Goal: Task Accomplishment & Management: Manage account settings

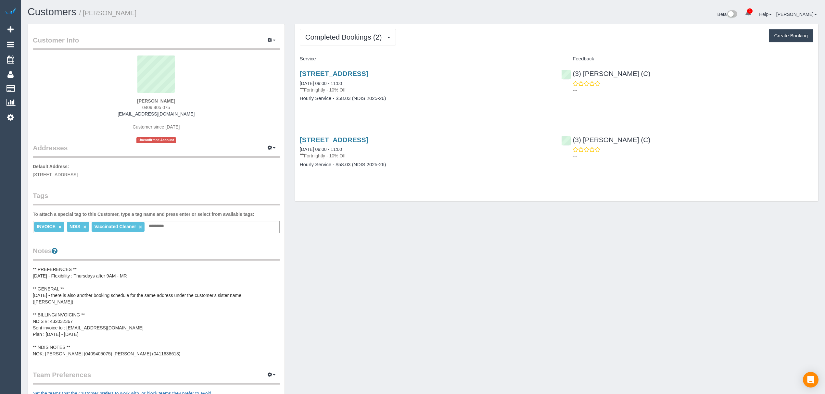
click at [82, 322] on pre "** PREFERENCES ** [DATE] - Flexibility : Thursdays after 9AM - MR ** GENERAL **…" at bounding box center [156, 311] width 247 height 91
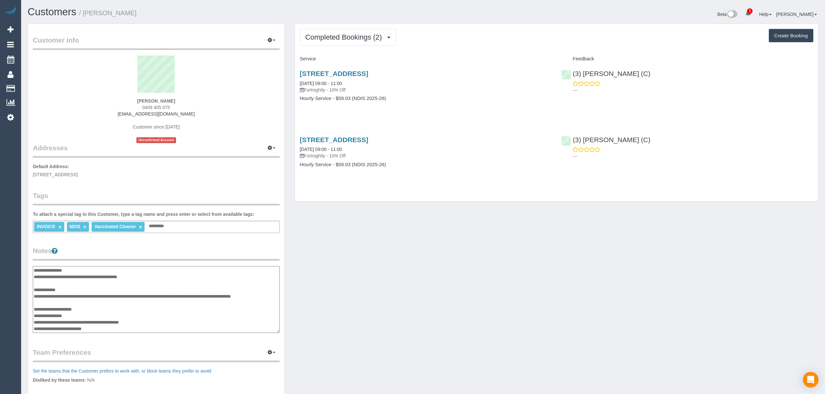
scroll to position [26, 0]
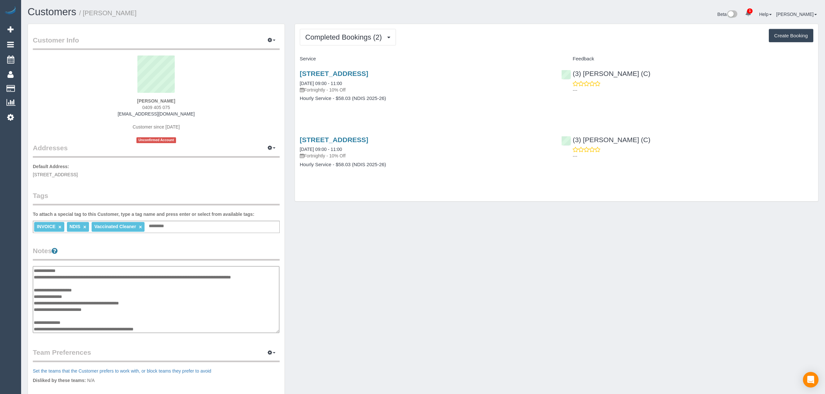
drag, startPoint x: 85, startPoint y: 295, endPoint x: 33, endPoint y: 294, distance: 52.0
click at [33, 294] on textarea "**********" at bounding box center [156, 299] width 247 height 67
click at [174, 312] on textarea "**********" at bounding box center [156, 299] width 247 height 67
click at [27, 83] on link "Customers" at bounding box center [61, 88] width 81 height 13
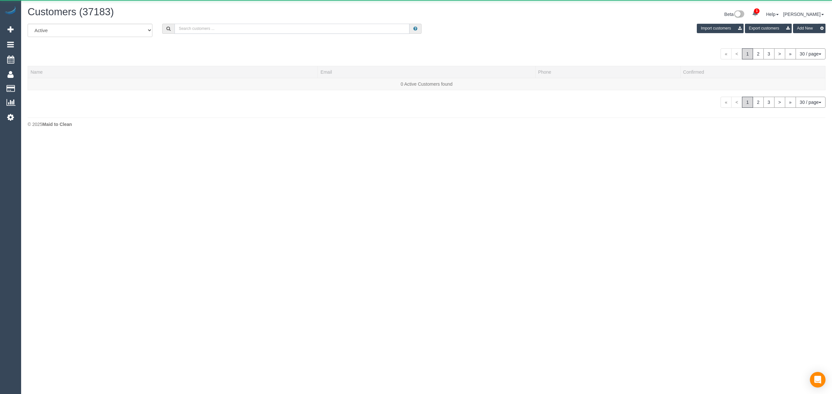
click at [214, 30] on input "text" at bounding box center [291, 29] width 235 height 10
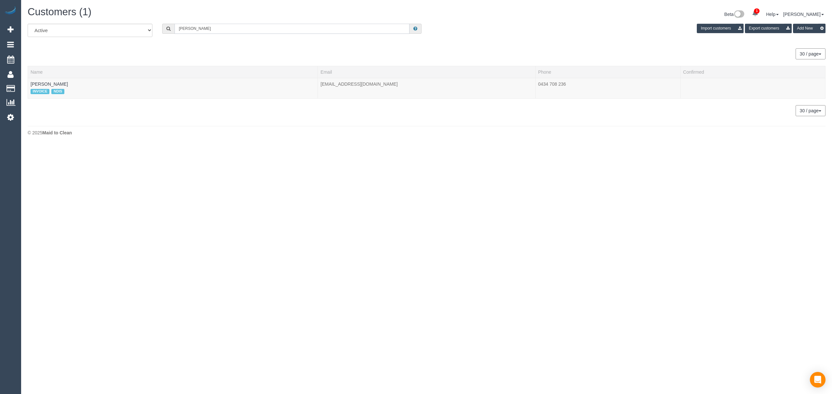
type input "[PERSON_NAME]"
click at [42, 83] on link "[PERSON_NAME]" at bounding box center [49, 84] width 37 height 5
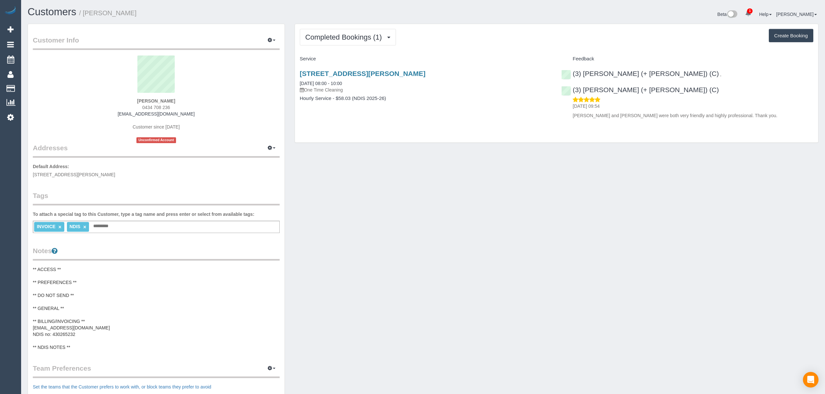
click at [51, 314] on pre "** ACCESS ** ** PREFERENCES ** ** DO NOT SEND ** ** GENERAL ** ** BILLING/INVOI…" at bounding box center [156, 308] width 247 height 84
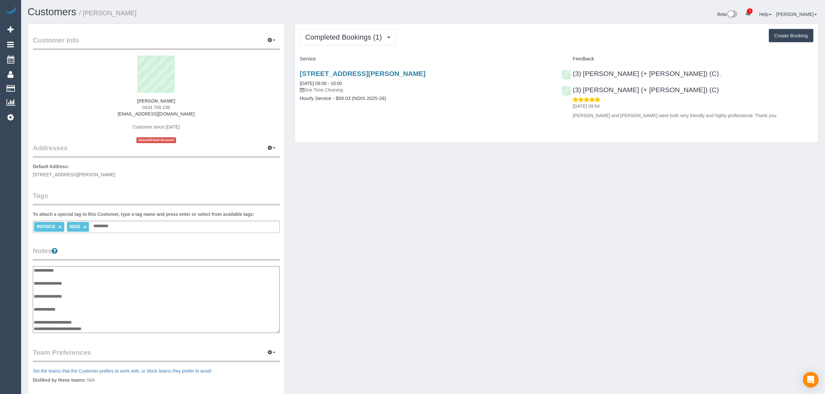
scroll to position [19, 0]
drag, startPoint x: 108, startPoint y: 307, endPoint x: 34, endPoint y: 307, distance: 73.7
click at [34, 307] on textarea "**********" at bounding box center [156, 299] width 247 height 67
click at [120, 311] on textarea "**********" at bounding box center [156, 299] width 247 height 67
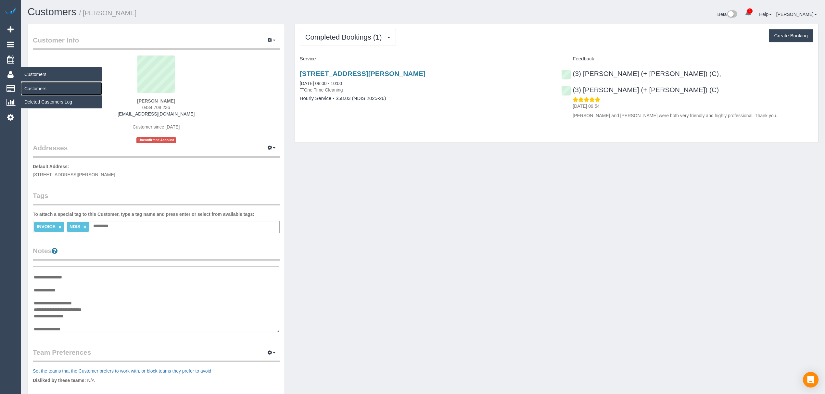
click at [39, 84] on link "Customers" at bounding box center [61, 88] width 81 height 13
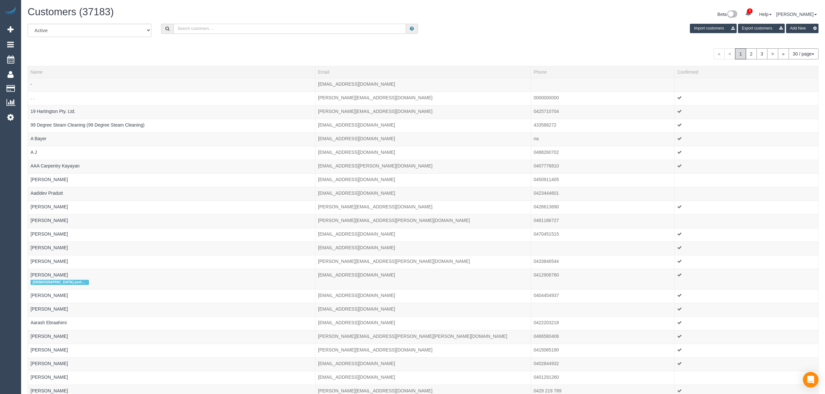
click at [231, 30] on input "text" at bounding box center [289, 29] width 233 height 10
type input "[PERSON_NAME]"
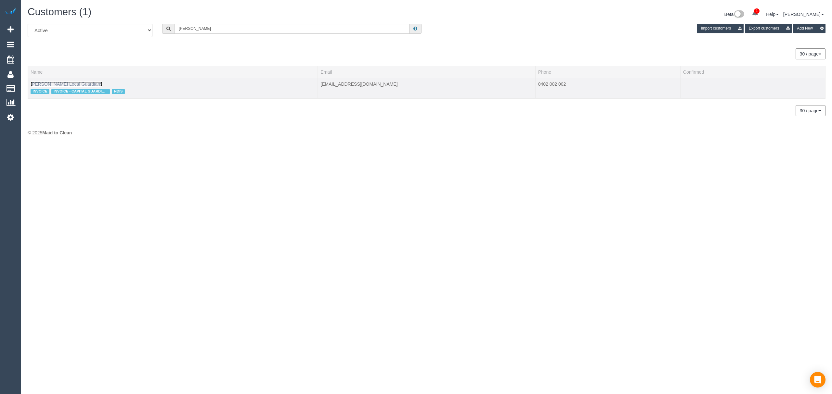
click at [59, 83] on link "[PERSON_NAME] Local Guardians" at bounding box center [67, 84] width 72 height 5
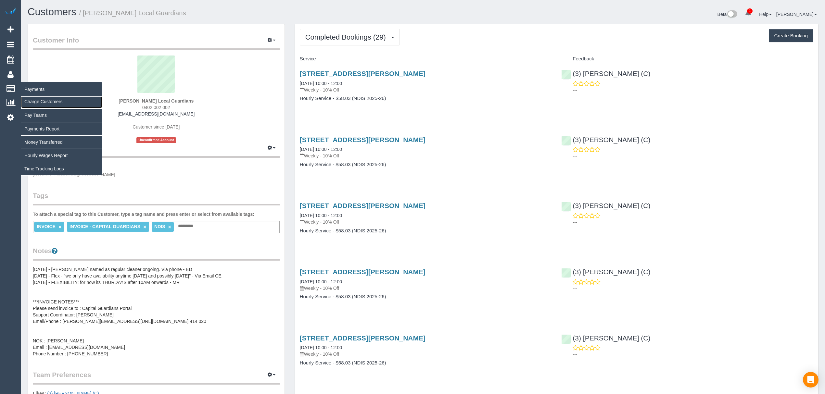
click at [36, 101] on link "Charge Customers" at bounding box center [61, 101] width 81 height 13
select select
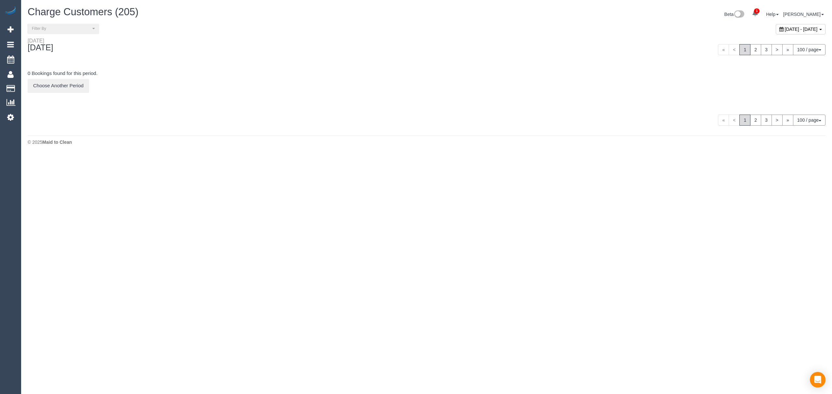
click at [784, 27] on span "[DATE] - [DATE]" at bounding box center [800, 29] width 33 height 5
type input "**********"
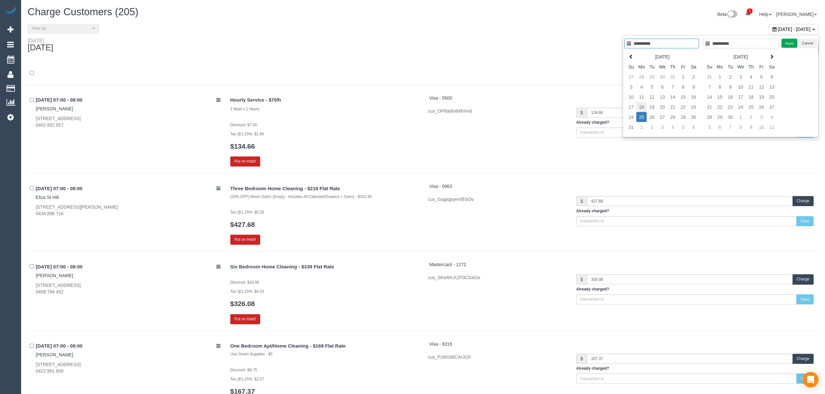
type input "**********"
click at [641, 108] on td "18" at bounding box center [641, 107] width 10 height 10
type input "**********"
click at [641, 108] on td "18" at bounding box center [641, 107] width 10 height 10
type input "**********"
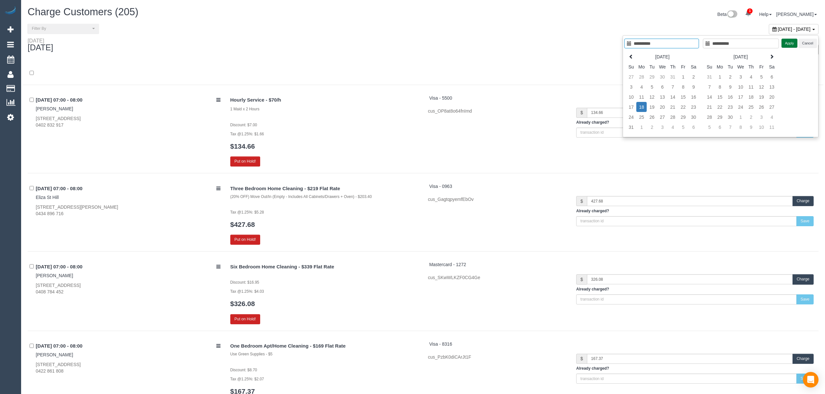
click at [783, 44] on button "Apply" at bounding box center [790, 43] width 16 height 9
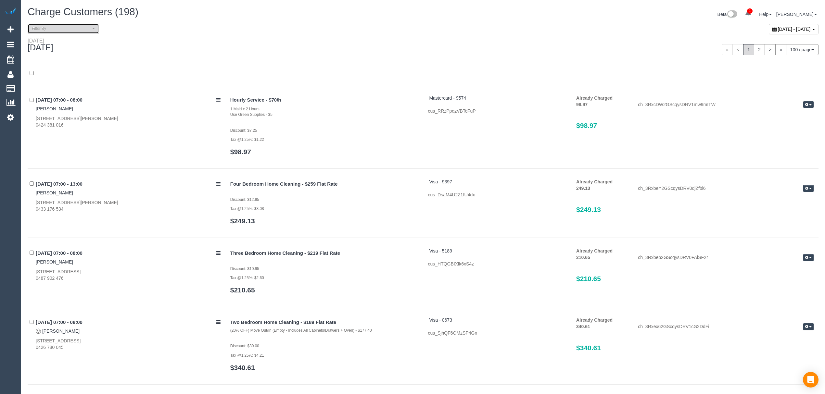
click at [47, 29] on span "Filter By" at bounding box center [61, 29] width 59 height 6
click at [40, 70] on link "Refunded" at bounding box center [63, 73] width 71 height 8
click at [43, 64] on span "Unpaid" at bounding box center [45, 65] width 14 height 6
select select "******"
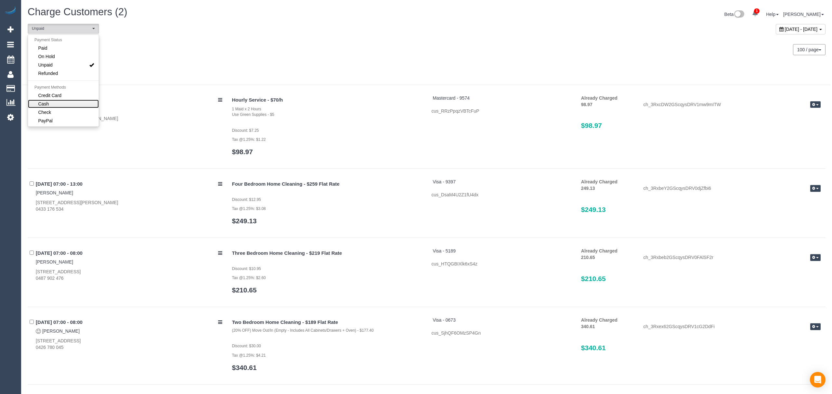
click at [45, 101] on span "Cash" at bounding box center [43, 104] width 11 height 6
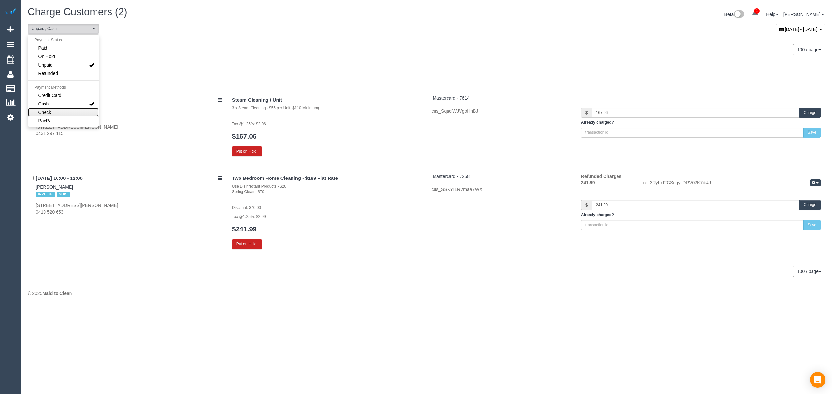
drag, startPoint x: 45, startPoint y: 109, endPoint x: 152, endPoint y: 57, distance: 119.3
click at [46, 108] on link "Check" at bounding box center [63, 112] width 71 height 8
click at [152, 57] on div "[DATE] 100 / page 10 / page 20 / page 30 / page 40 / page 50 / page 100 / page" at bounding box center [426, 50] width 807 height 24
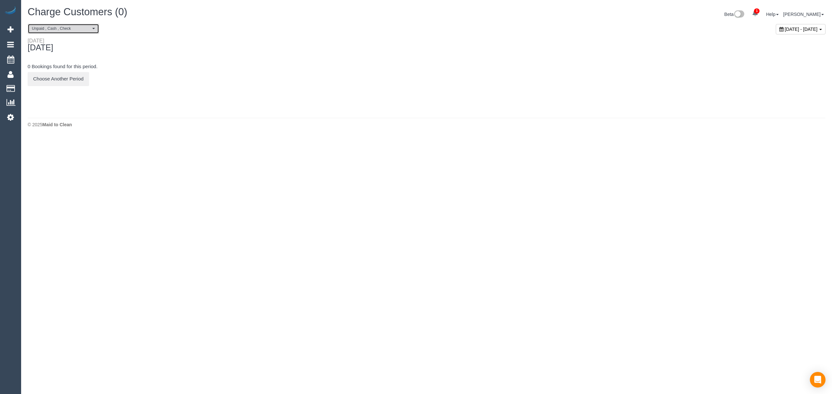
click at [57, 31] on span "Unpaid , Cash , Check" at bounding box center [61, 29] width 59 height 6
click at [51, 97] on span "Credit Card" at bounding box center [49, 95] width 23 height 6
click at [233, 49] on div "[DATE]" at bounding box center [225, 46] width 404 height 17
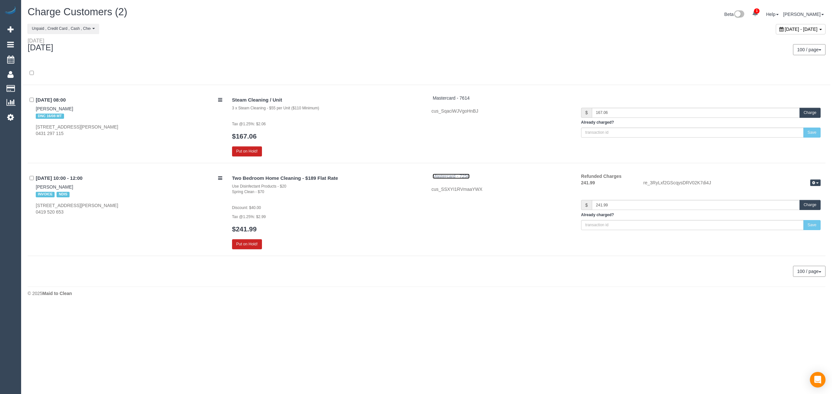
click at [464, 176] on span "Mastercard - 7258" at bounding box center [450, 176] width 37 height 5
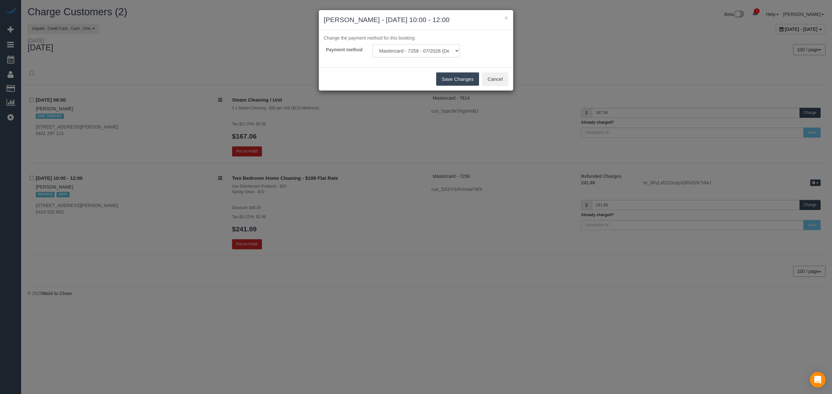
click at [401, 53] on select "Mastercard - 7258 - 07/2028 (Default) Add Credit Card ─────────────── Cash Chec…" at bounding box center [415, 50] width 87 height 13
select select "string:check"
click at [372, 44] on select "Mastercard - 7258 - 07/2028 (Default) Add Credit Card ─────────────── Cash Chec…" at bounding box center [415, 50] width 87 height 13
click at [459, 85] on button "Save Changes" at bounding box center [457, 79] width 43 height 14
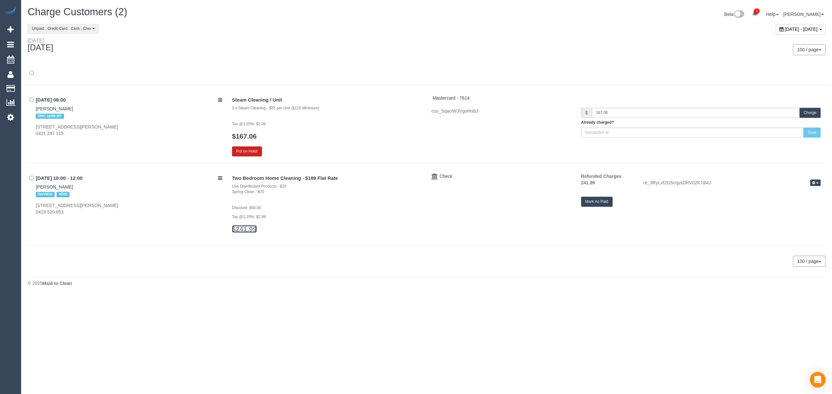
click at [244, 229] on link "$241.99" at bounding box center [244, 228] width 25 height 7
click at [592, 202] on button "Mark As Paid" at bounding box center [597, 202] width 32 height 10
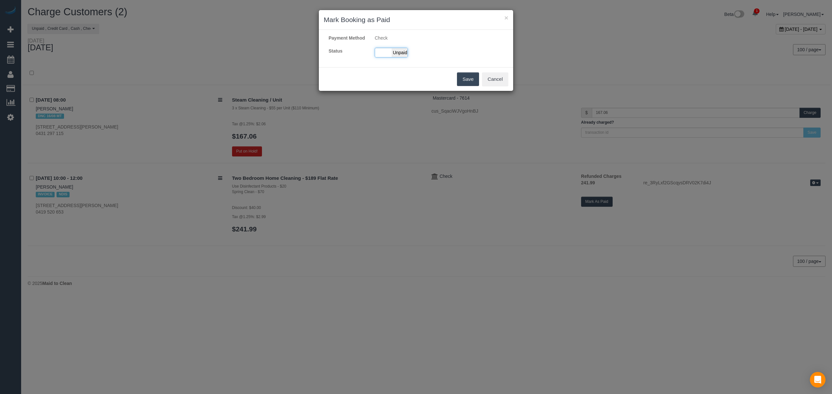
click at [392, 56] on span "Unpaid" at bounding box center [399, 52] width 16 height 9
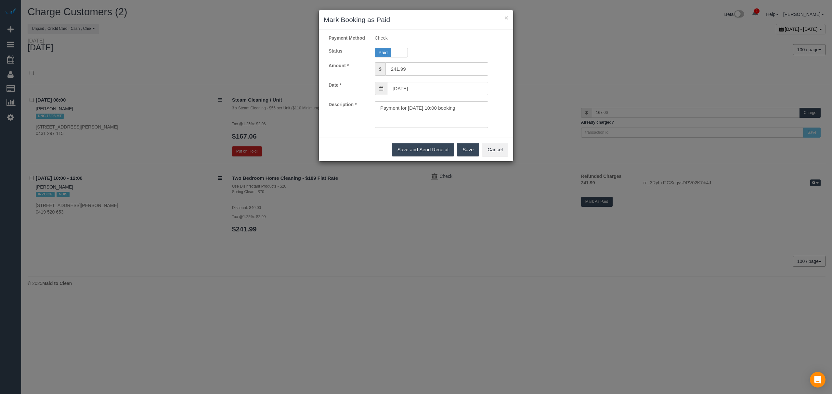
click at [464, 152] on button "Save" at bounding box center [468, 150] width 22 height 14
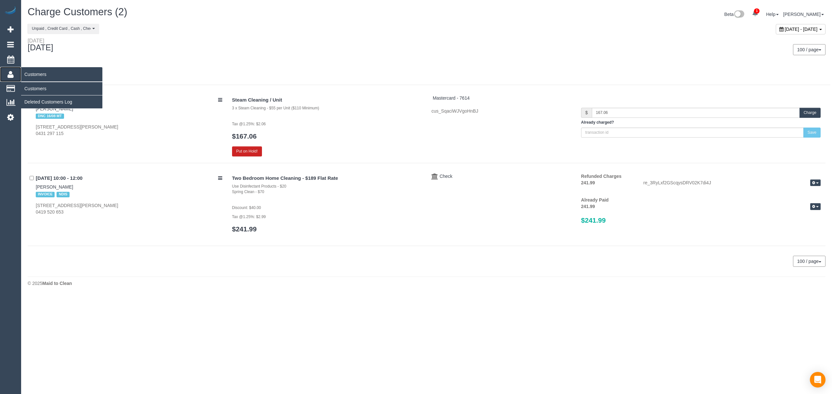
click at [9, 70] on icon at bounding box center [10, 74] width 6 height 8
click at [40, 82] on link "Customers" at bounding box center [61, 88] width 81 height 13
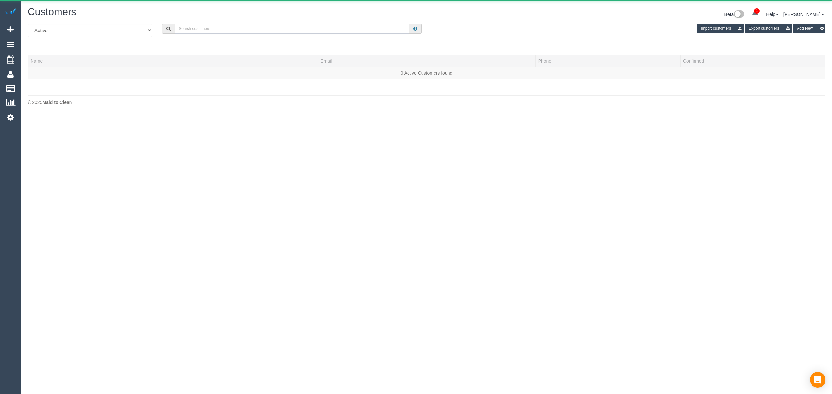
click at [178, 31] on input "text" at bounding box center [291, 29] width 235 height 10
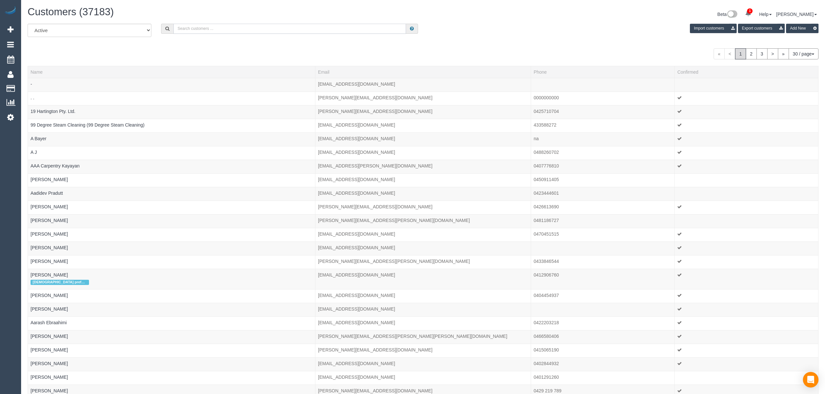
paste input "[PHONE_NUMBER]"
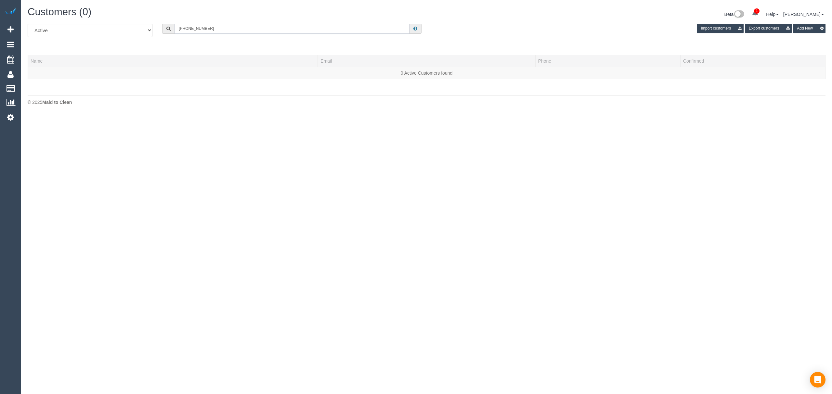
drag, startPoint x: 212, startPoint y: 31, endPoint x: 121, endPoint y: 31, distance: 91.0
click at [121, 31] on div "All Active Archived [PHONE_NUMBER] Import customers Export customers Add New" at bounding box center [426, 33] width 807 height 18
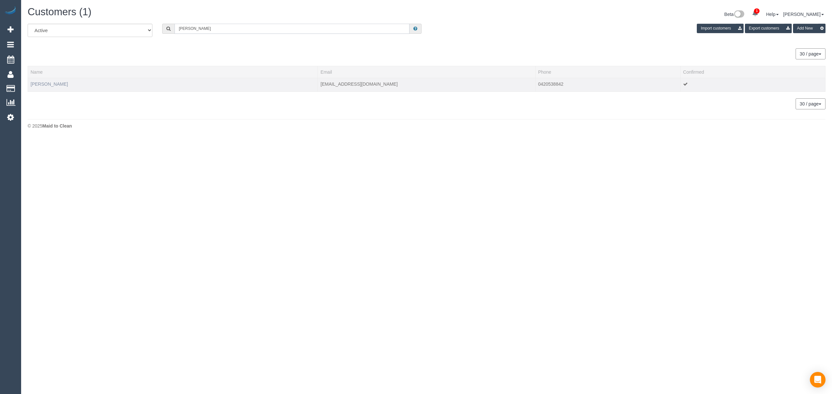
type input "[PERSON_NAME]"
click at [53, 82] on link "[PERSON_NAME]" at bounding box center [49, 84] width 37 height 5
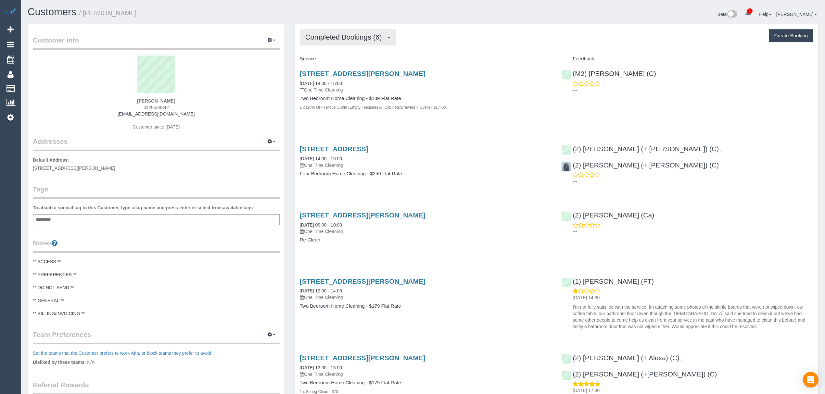
click at [360, 34] on span "Completed Bookings (6)" at bounding box center [345, 37] width 80 height 8
click at [331, 81] on link "Charges (4)" at bounding box center [334, 84] width 68 height 8
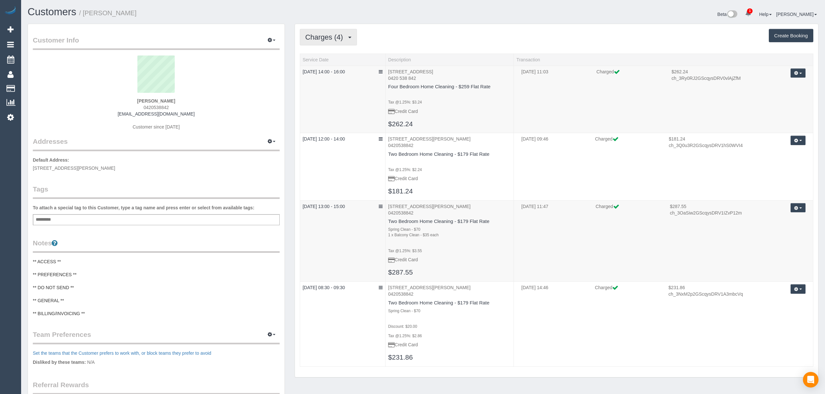
click at [333, 37] on span "Charges (4)" at bounding box center [325, 37] width 41 height 8
click at [324, 53] on link "Completed Bookings (6)" at bounding box center [334, 52] width 68 height 8
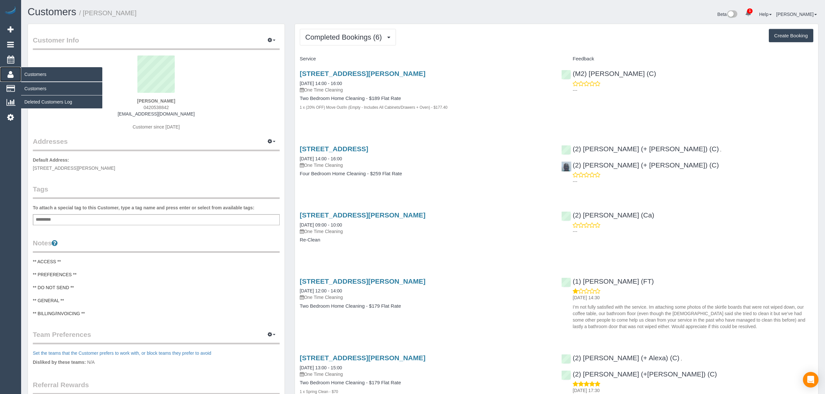
click at [10, 70] on icon at bounding box center [10, 74] width 6 height 8
click at [27, 83] on link "Customers" at bounding box center [61, 88] width 81 height 13
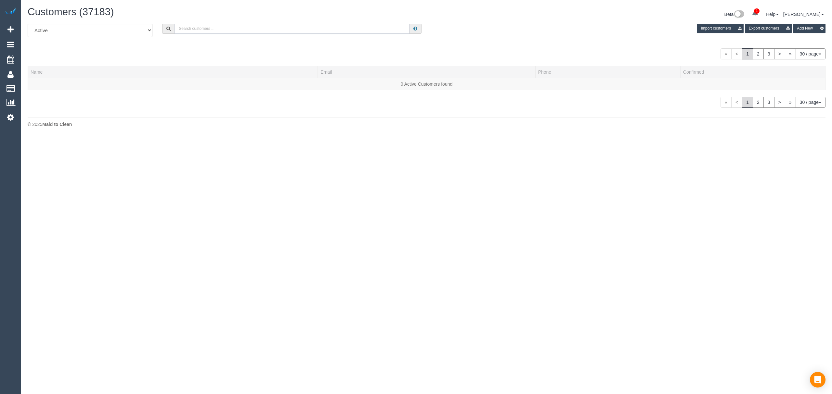
click at [184, 33] on input "text" at bounding box center [291, 29] width 235 height 10
type input "limendra"
click at [35, 82] on link "[PERSON_NAME]" at bounding box center [49, 84] width 37 height 5
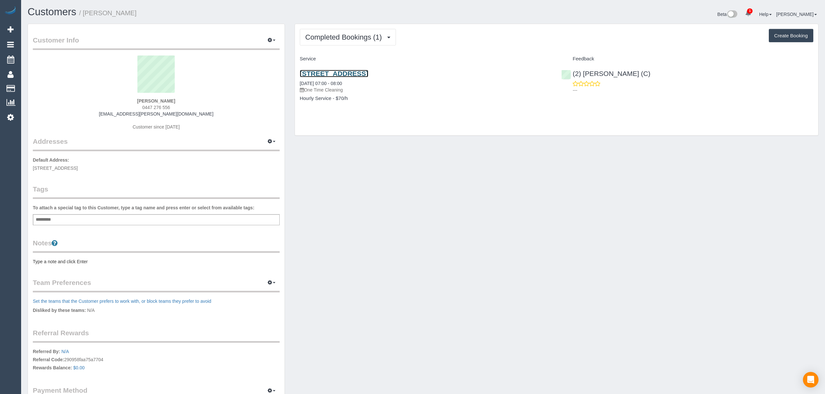
click at [322, 77] on link "[STREET_ADDRESS]" at bounding box center [334, 73] width 69 height 7
click at [57, 261] on pre "Type a note and click Enter" at bounding box center [156, 262] width 247 height 6
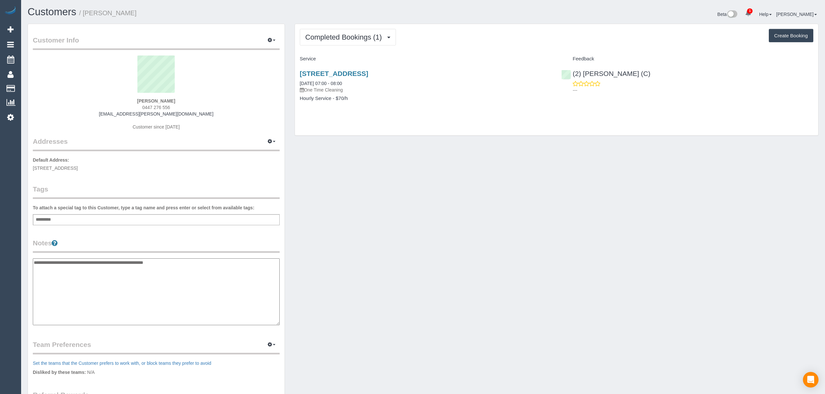
click at [98, 267] on textarea "**********" at bounding box center [156, 292] width 247 height 67
click at [95, 263] on textarea "**********" at bounding box center [156, 292] width 247 height 67
click at [94, 262] on textarea "**********" at bounding box center [156, 292] width 247 height 67
click at [68, 261] on textarea "**********" at bounding box center [156, 292] width 247 height 67
click at [189, 262] on textarea "**********" at bounding box center [156, 292] width 247 height 67
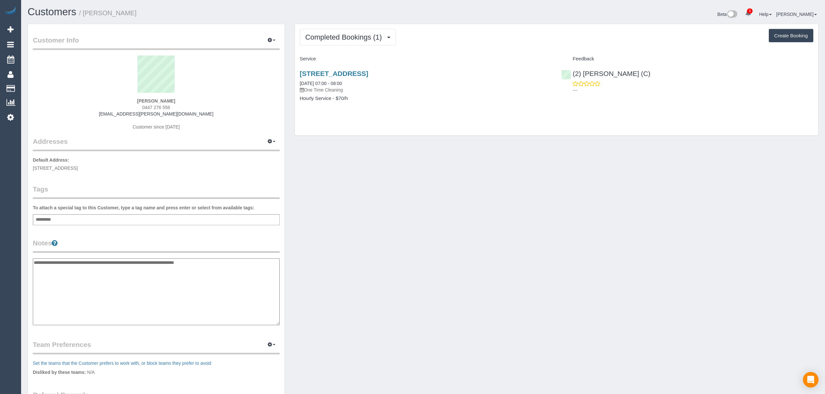
type textarea "**********"
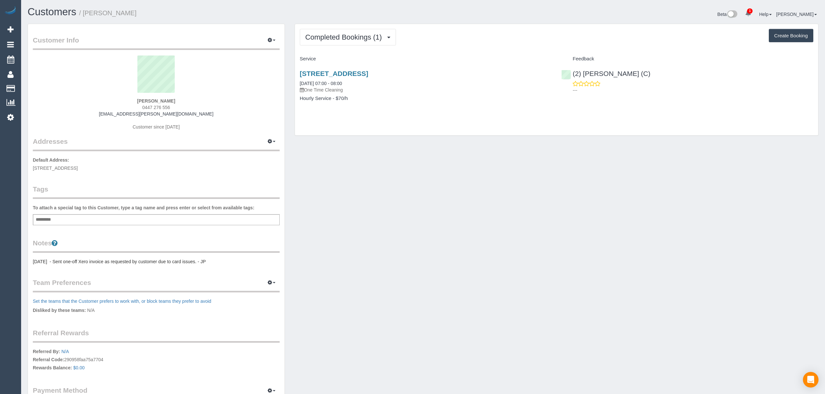
click at [410, 281] on div "Customer Info Edit Contact Info Send Message Email Preferences Special Sales Ta…" at bounding box center [423, 232] width 801 height 416
click at [55, 227] on div "Customer Info Edit Contact Info Send Message Email Preferences Special Sales Ta…" at bounding box center [156, 228] width 257 height 409
click at [57, 215] on div "Add a tag" at bounding box center [156, 219] width 247 height 11
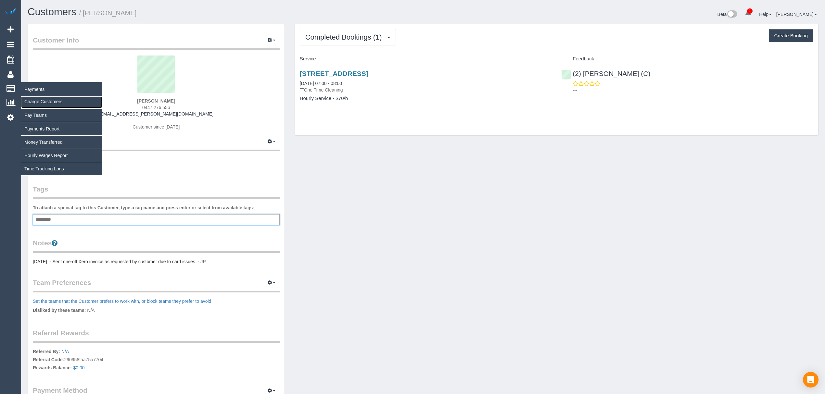
click at [30, 103] on link "Charge Customers" at bounding box center [61, 101] width 81 height 13
select select
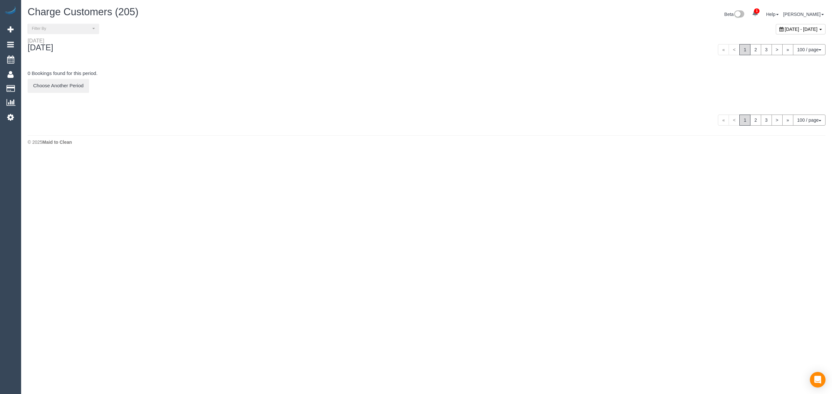
click at [775, 25] on div "[DATE] - [DATE]" at bounding box center [800, 29] width 50 height 10
type input "**********"
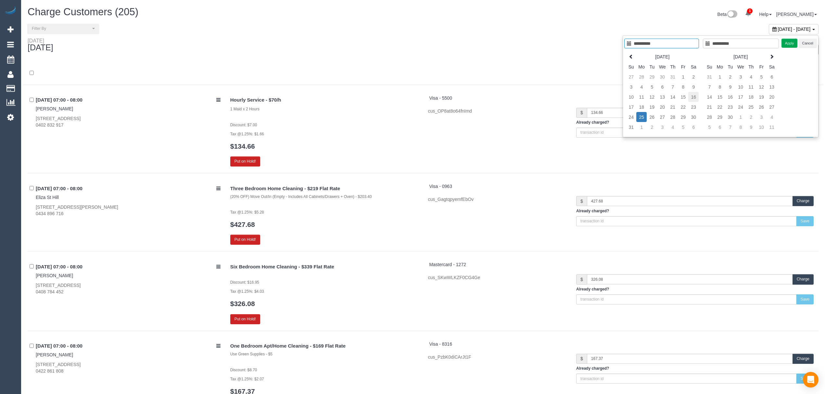
type input "**********"
click at [694, 100] on td "16" at bounding box center [693, 97] width 10 height 10
type input "**********"
click at [694, 100] on td "16" at bounding box center [693, 97] width 10 height 10
type input "**********"
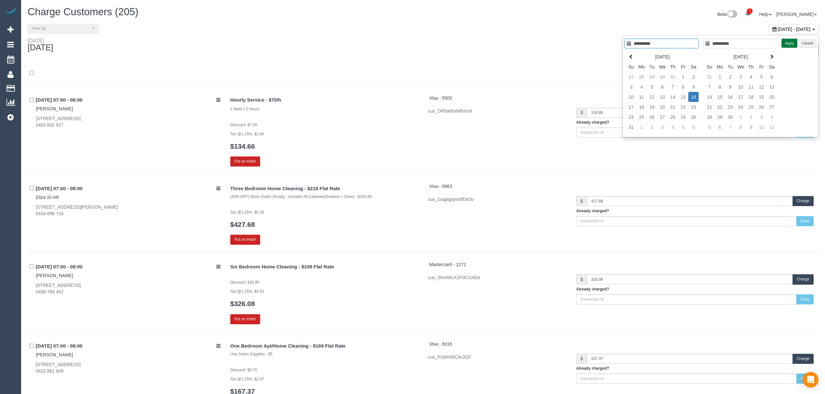
click at [784, 46] on button "Apply" at bounding box center [790, 43] width 16 height 9
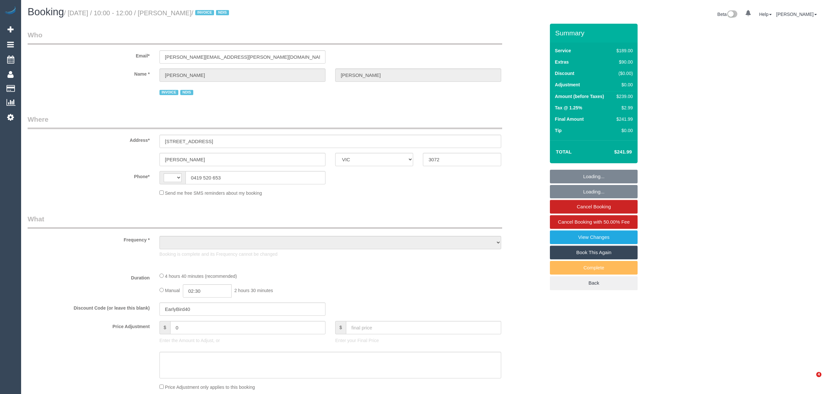
select select "VIC"
select select "string:AU"
select select "object:547"
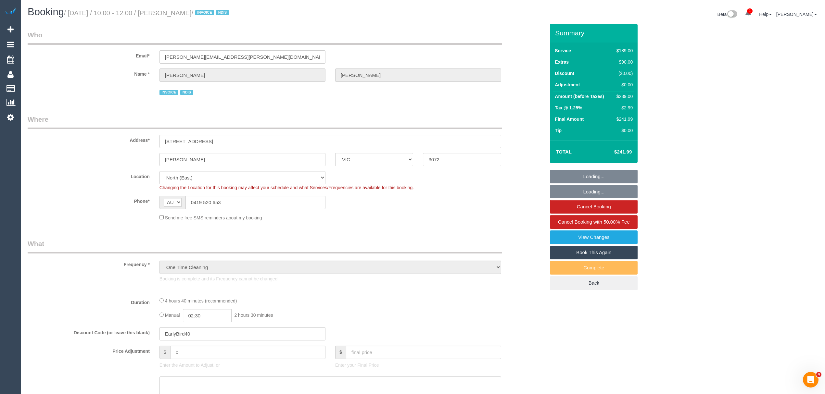
select select "number:29"
select select "number:14"
select select "number:18"
select select "number:24"
select select "number:13"
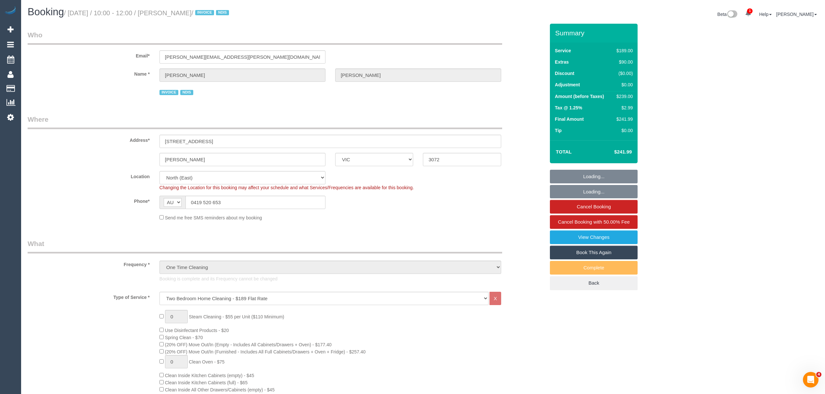
select select "object:1416"
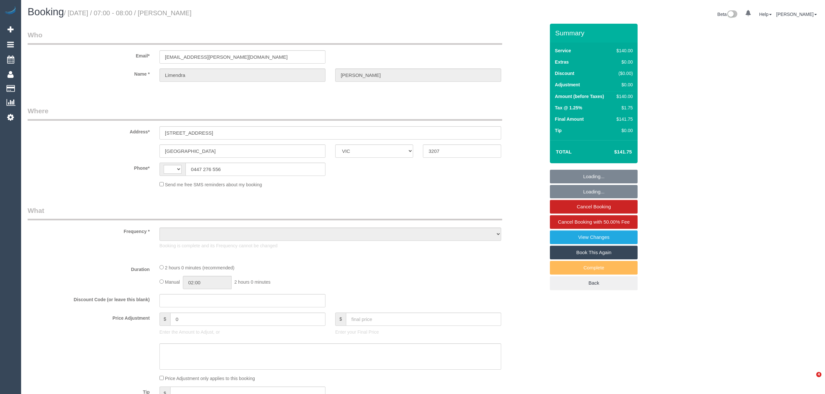
select select "VIC"
select select "string:AU"
select select "object:299"
select select "string:stripe-pm_1RvWz12GScqysDRVN6nqcYIW"
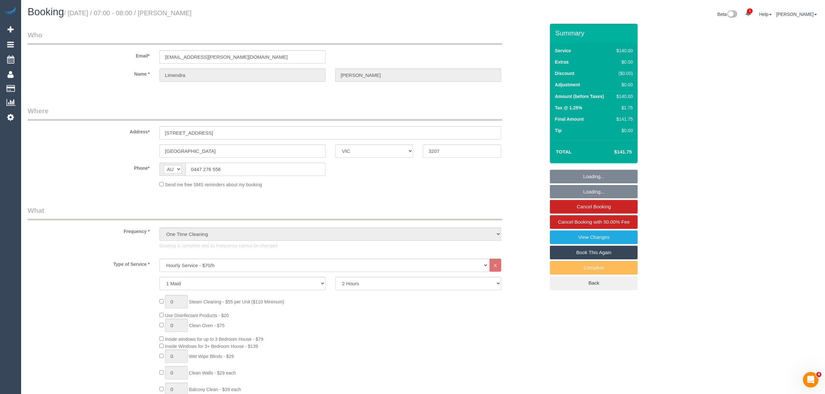
select select "number:28"
select select "number:14"
select select "number:19"
select select "number:22"
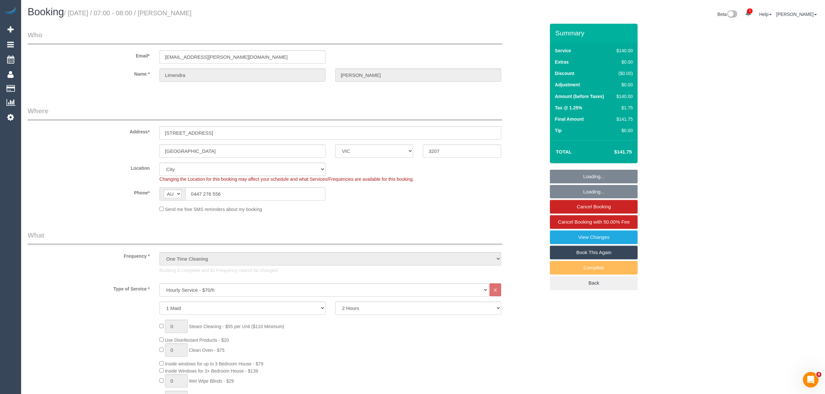
select select "object:1293"
drag, startPoint x: 228, startPoint y: 15, endPoint x: 168, endPoint y: 14, distance: 60.4
click at [168, 14] on h1 "Booking / August 16, 2025 / 07:00 - 08:00 / Limendra Fernando" at bounding box center [223, 11] width 391 height 11
copy small "[PERSON_NAME]"
drag, startPoint x: 223, startPoint y: 131, endPoint x: 41, endPoint y: 128, distance: 182.3
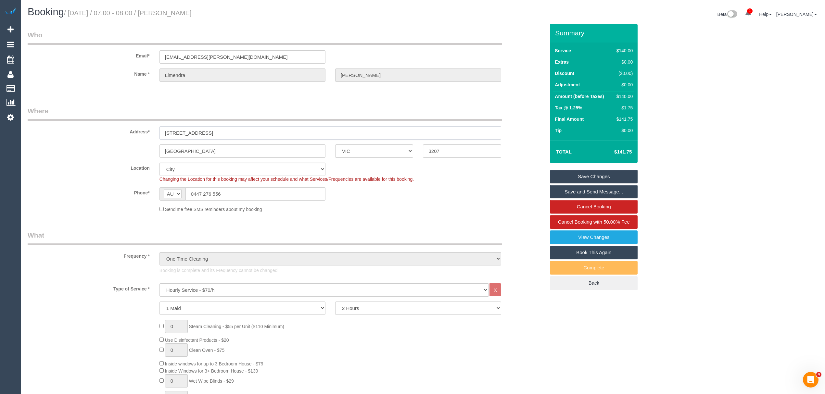
click at [41, 128] on div "Address* 807/300 Plumber Street" at bounding box center [286, 122] width 527 height 33
drag, startPoint x: 247, startPoint y: 53, endPoint x: 104, endPoint y: 53, distance: 142.9
click at [104, 53] on div "Email* limendra.fernando@gmail.com" at bounding box center [286, 46] width 527 height 33
drag, startPoint x: 229, startPoint y: 194, endPoint x: 178, endPoint y: 196, distance: 51.4
click at [178, 196] on div "AF AL DZ AD AO AI AQ AG AR AM AW AU AT AZ BS BH BD BB BY BE BZ BJ BM BT BO BA B…" at bounding box center [242, 193] width 166 height 13
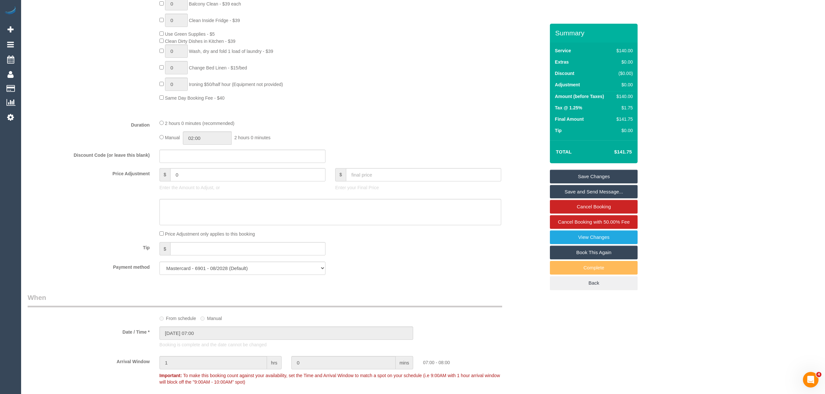
scroll to position [498, 0]
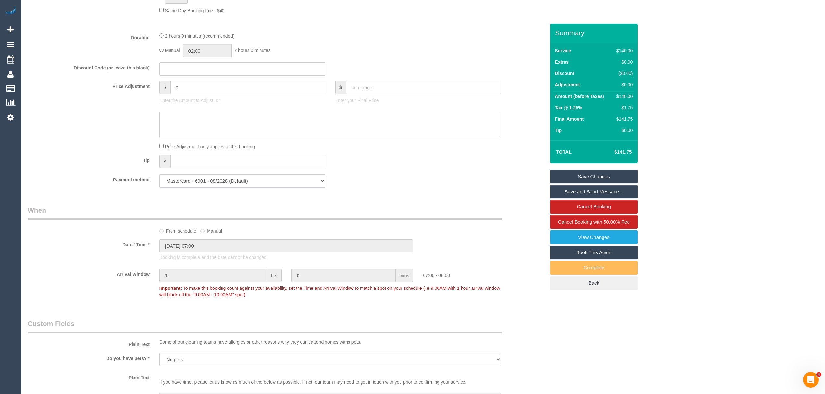
click at [197, 184] on select "Mastercard - 6901 - 08/2028 (Default) Add Credit Card ─────────────── Cash Chec…" at bounding box center [242, 180] width 166 height 13
select select "string:check"
click at [159, 175] on select "Mastercard - 6901 - 08/2028 (Default) Add Credit Card ─────────────── Cash Chec…" at bounding box center [242, 180] width 166 height 13
click at [628, 175] on link "Save Changes" at bounding box center [594, 177] width 88 height 14
